Goal: Task Accomplishment & Management: Manage account settings

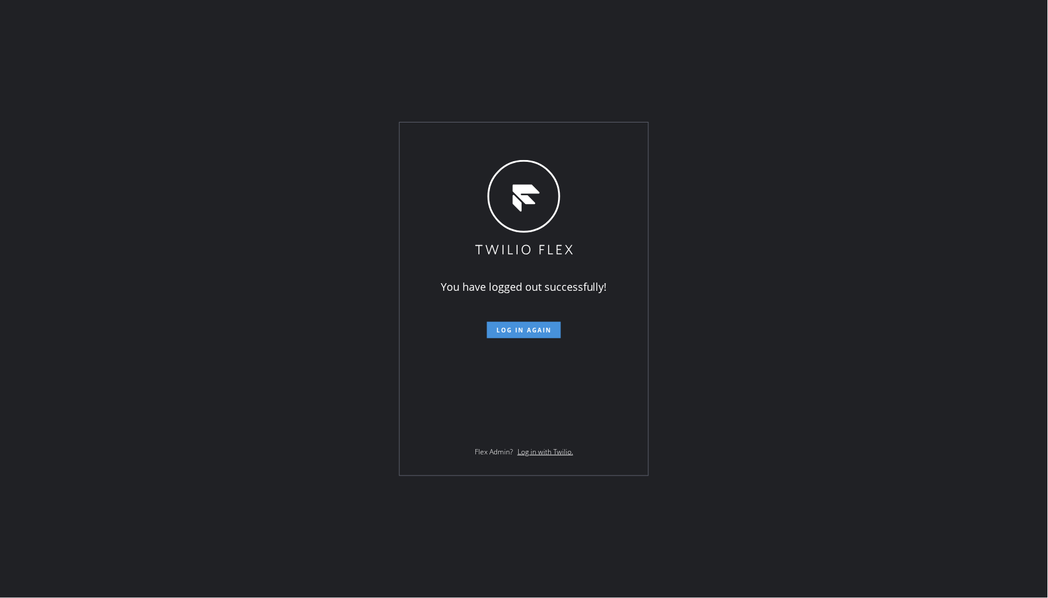
click at [523, 332] on span "Log in again" at bounding box center [523, 330] width 55 height 8
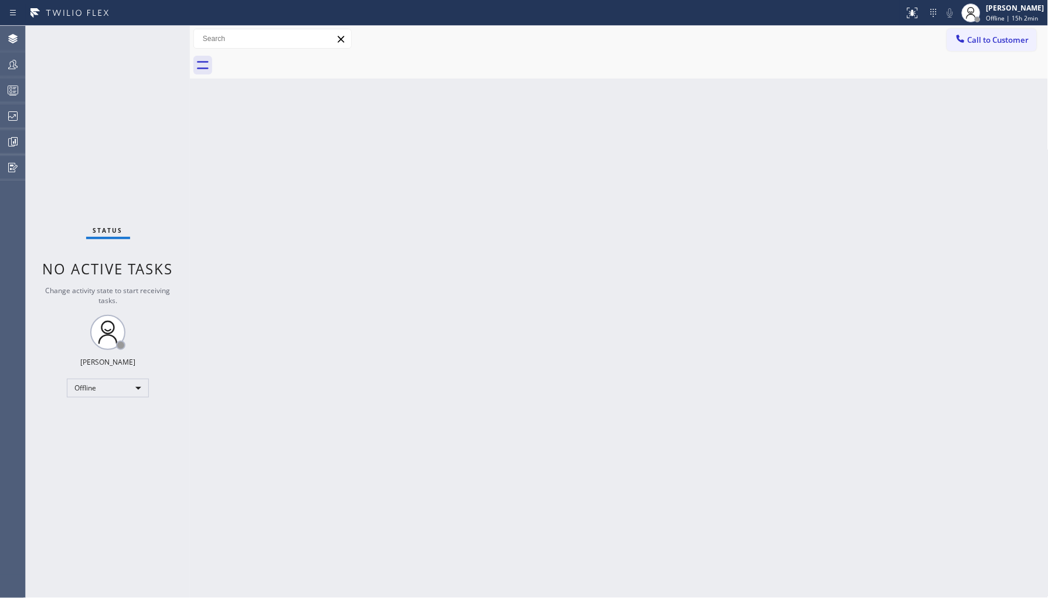
click at [65, 393] on div "Status No active tasks Change activity state to start receiving tasks. Ambrosio…" at bounding box center [108, 312] width 164 height 572
click at [77, 385] on div "Offline" at bounding box center [108, 388] width 82 height 19
click at [121, 436] on li "Unavailable" at bounding box center [107, 433] width 80 height 14
click at [16, 61] on icon at bounding box center [13, 64] width 14 height 14
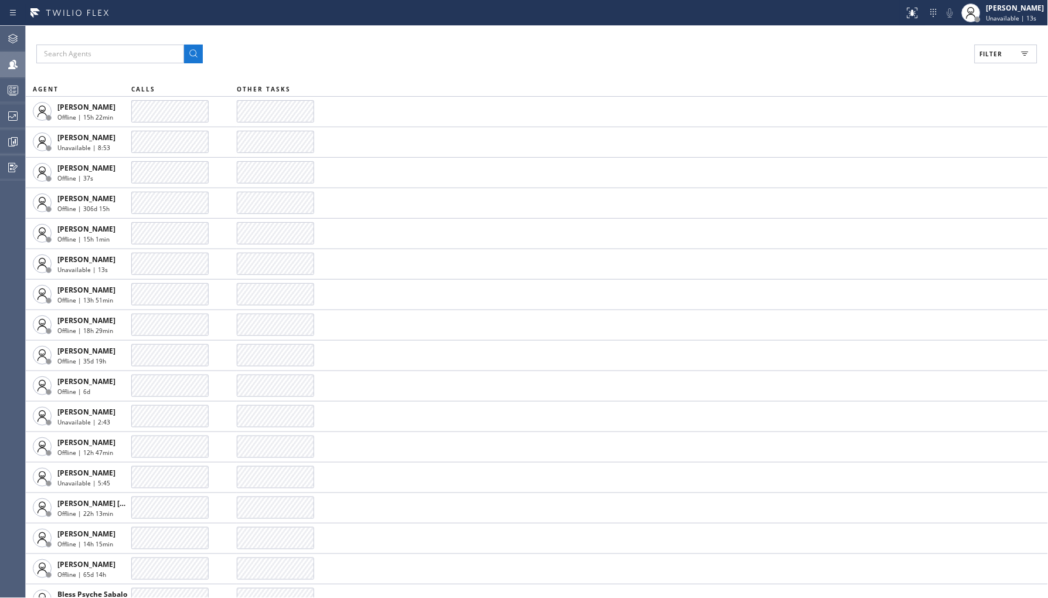
drag, startPoint x: 991, startPoint y: 42, endPoint x: 992, endPoint y: 57, distance: 15.3
click at [991, 44] on div "Filter AGENT CALLS OTHER TASKS [PERSON_NAME] Offline | 15h 22min [PERSON_NAME] …" at bounding box center [537, 312] width 1022 height 572
click at [992, 67] on div "Filter AGENT CALLS OTHER TASKS [PERSON_NAME] Offline | 15h 22min [PERSON_NAME] …" at bounding box center [537, 312] width 1022 height 572
click at [997, 53] on span "Filter" at bounding box center [991, 54] width 23 height 8
click at [900, 154] on label "Unavailable" at bounding box center [962, 157] width 154 height 10
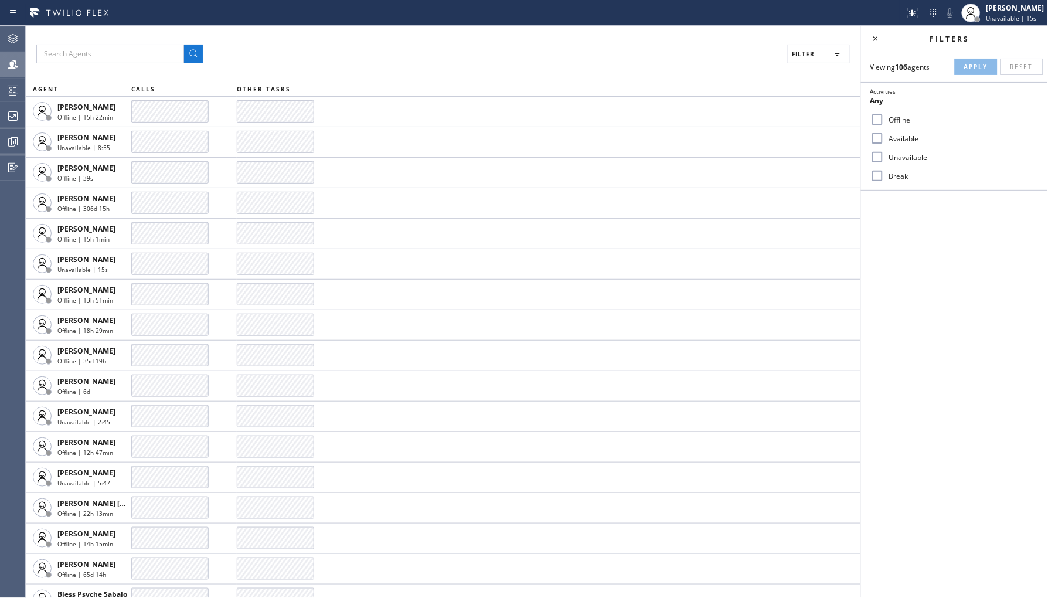
click at [885, 154] on input "Unavailable" at bounding box center [877, 157] width 14 height 14
checkbox input "true"
click at [975, 65] on span "Apply" at bounding box center [976, 67] width 24 height 8
